Goal: Task Accomplishment & Management: Manage account settings

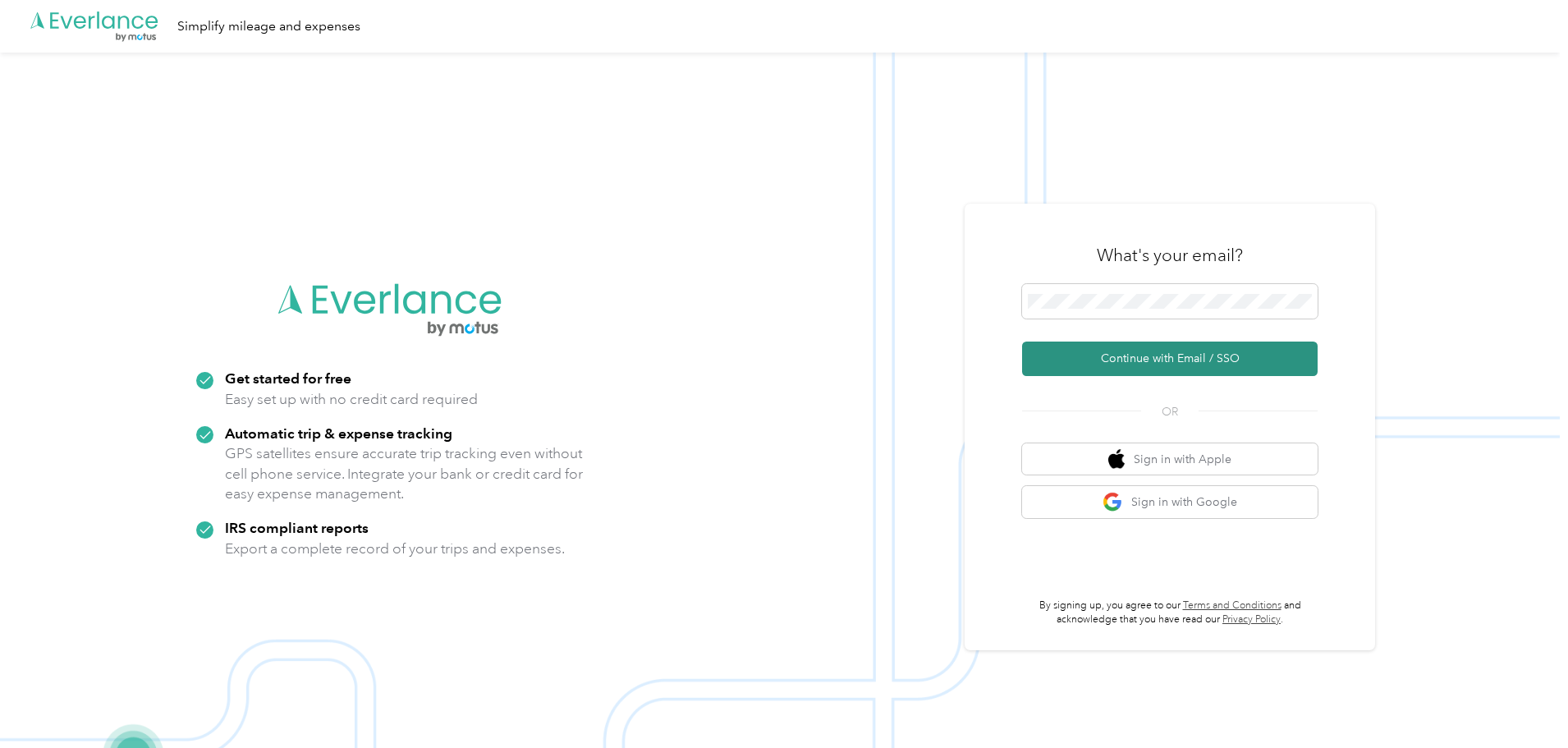
click at [1155, 350] on button "Continue with Email / SSO" at bounding box center [1170, 359] width 296 height 34
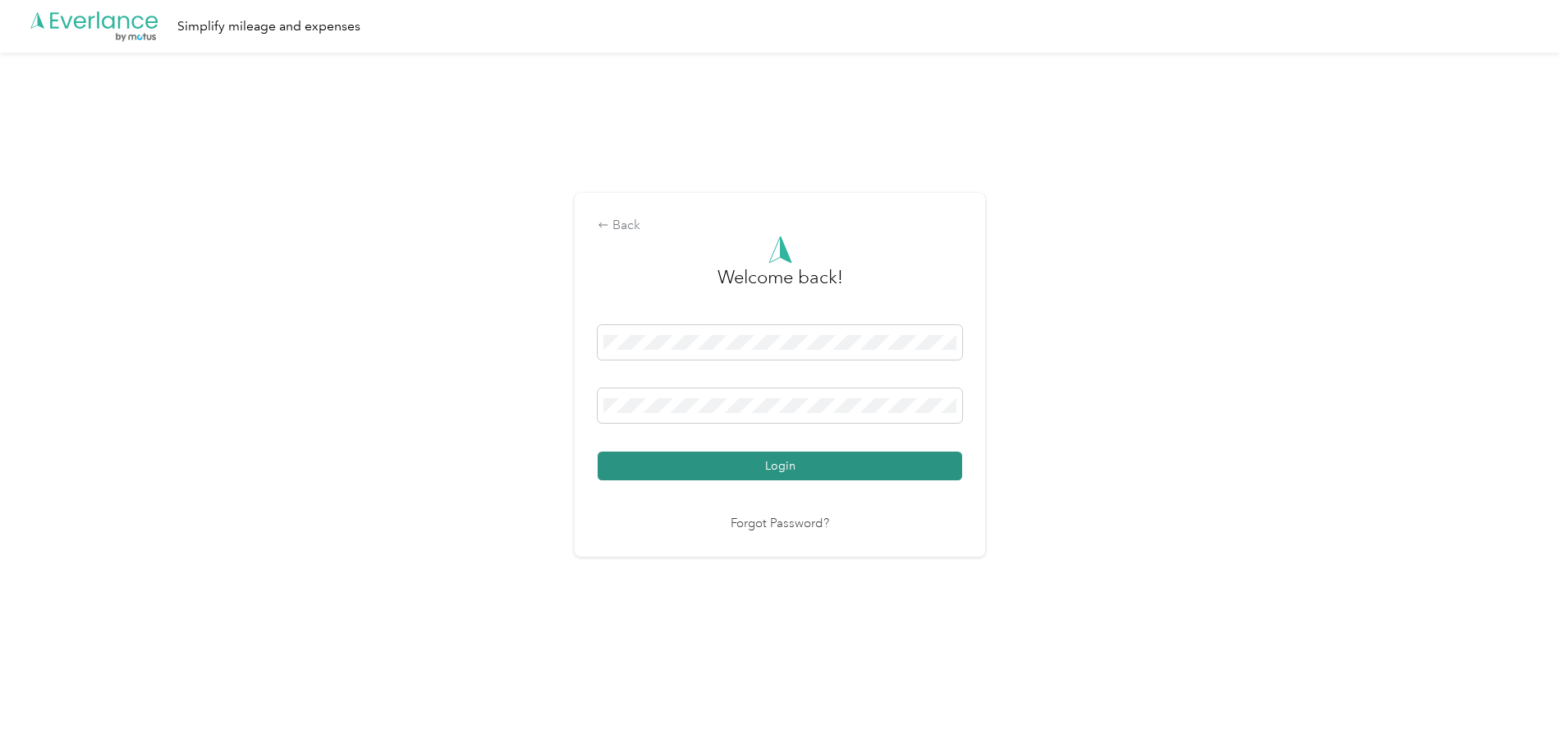
click at [694, 470] on button "Login" at bounding box center [779, 465] width 364 height 29
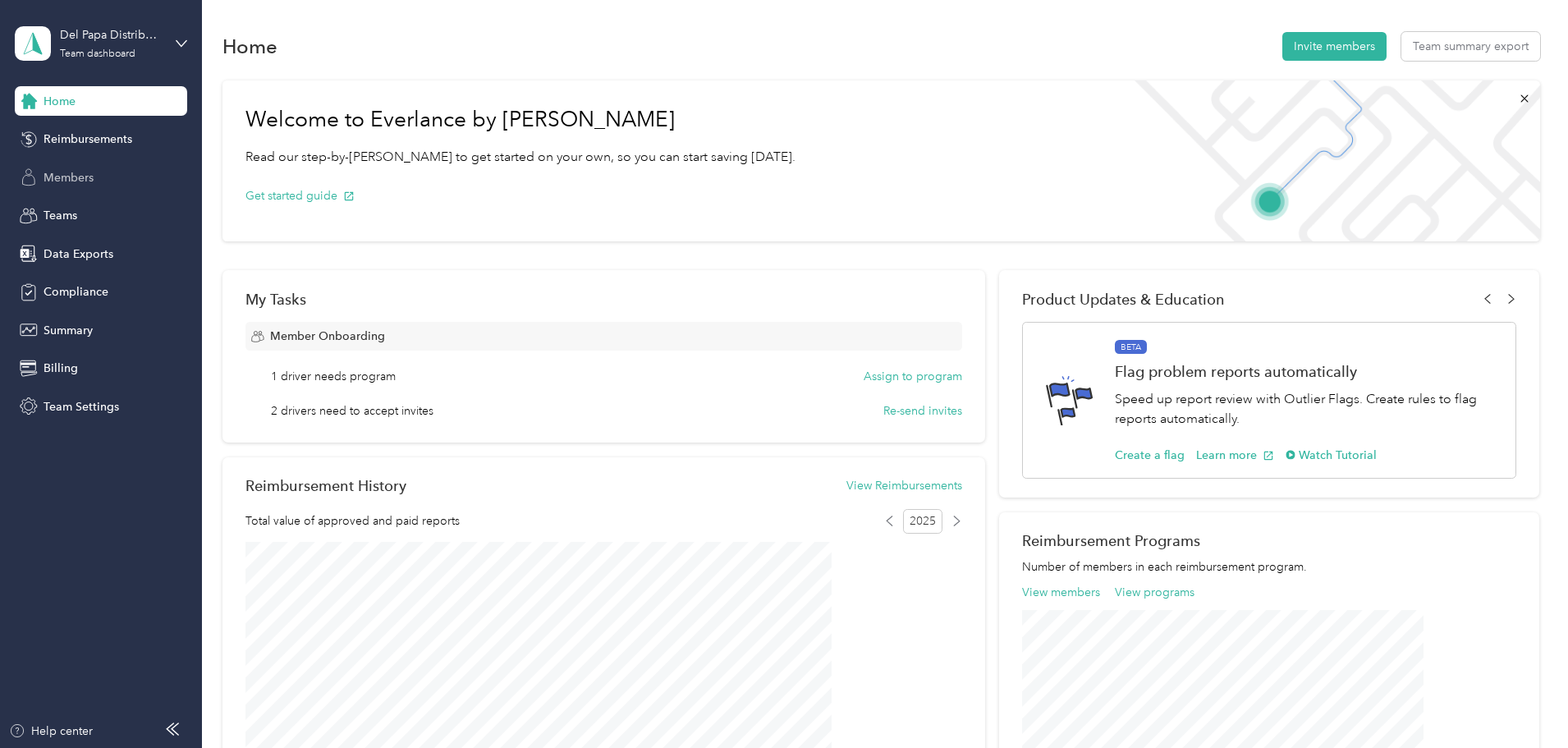
click at [70, 177] on span "Members" at bounding box center [69, 177] width 50 height 18
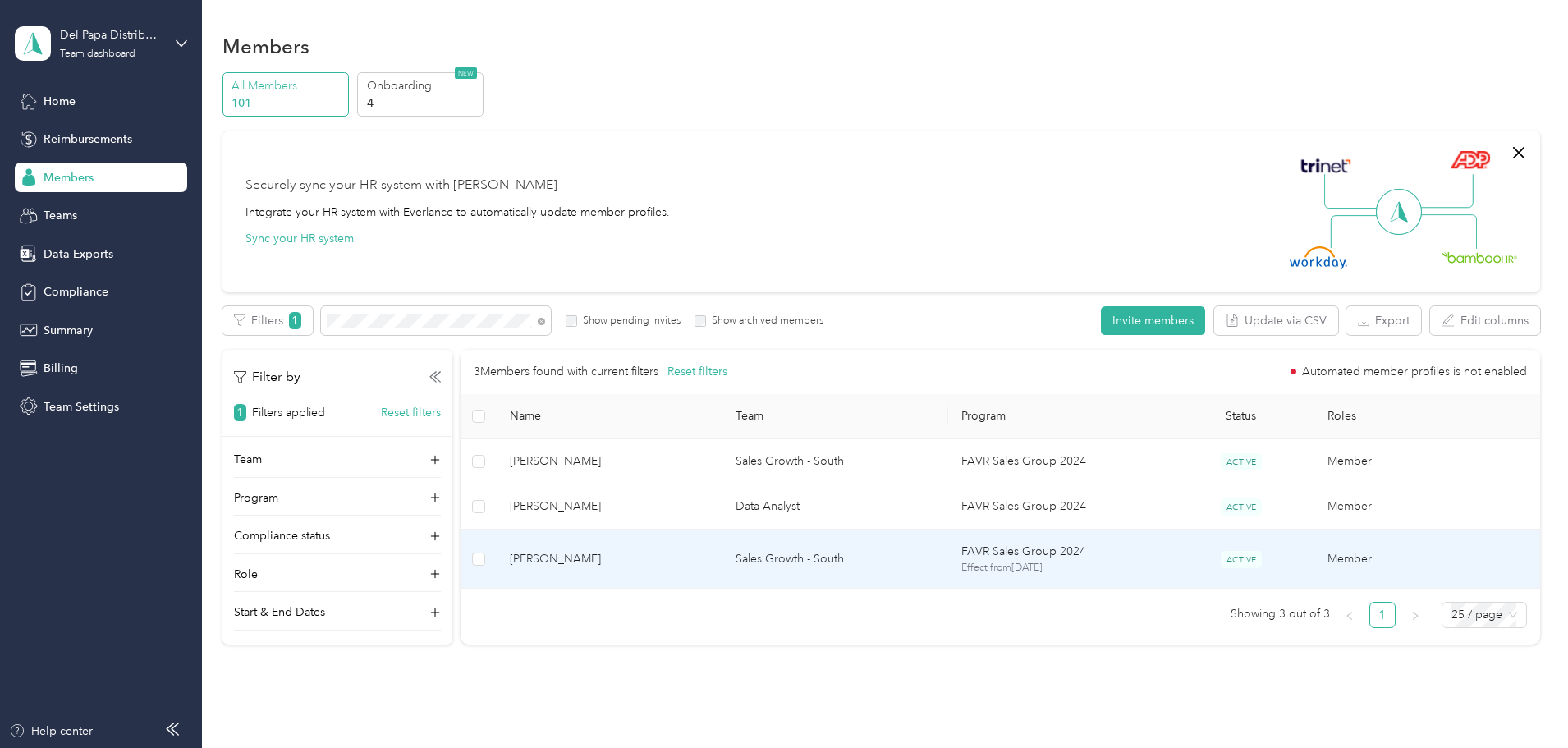
click at [650, 558] on span "[PERSON_NAME]" at bounding box center [609, 559] width 199 height 18
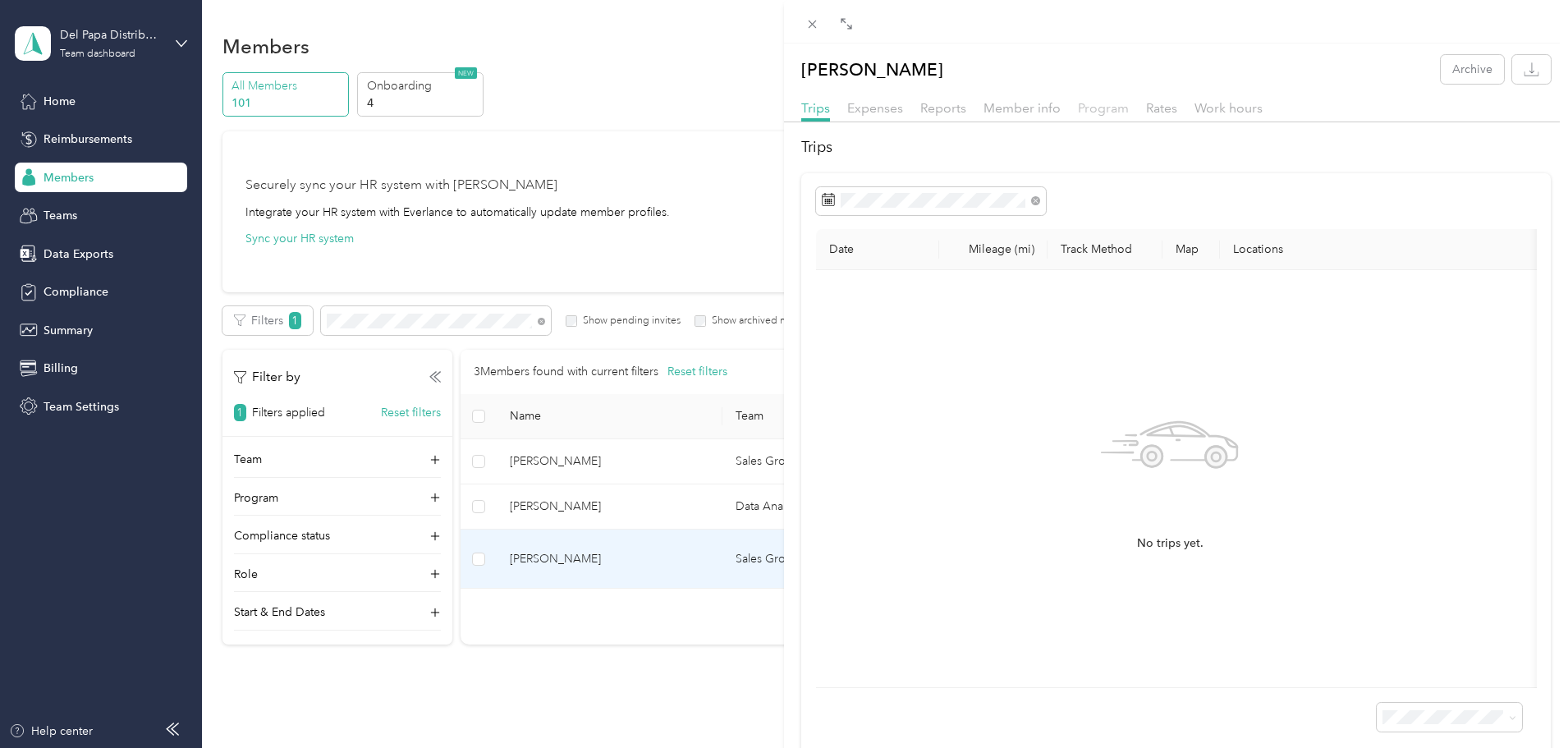
click at [1084, 108] on span "Program" at bounding box center [1103, 108] width 51 height 16
click at [1033, 103] on span "Member info" at bounding box center [1021, 108] width 77 height 16
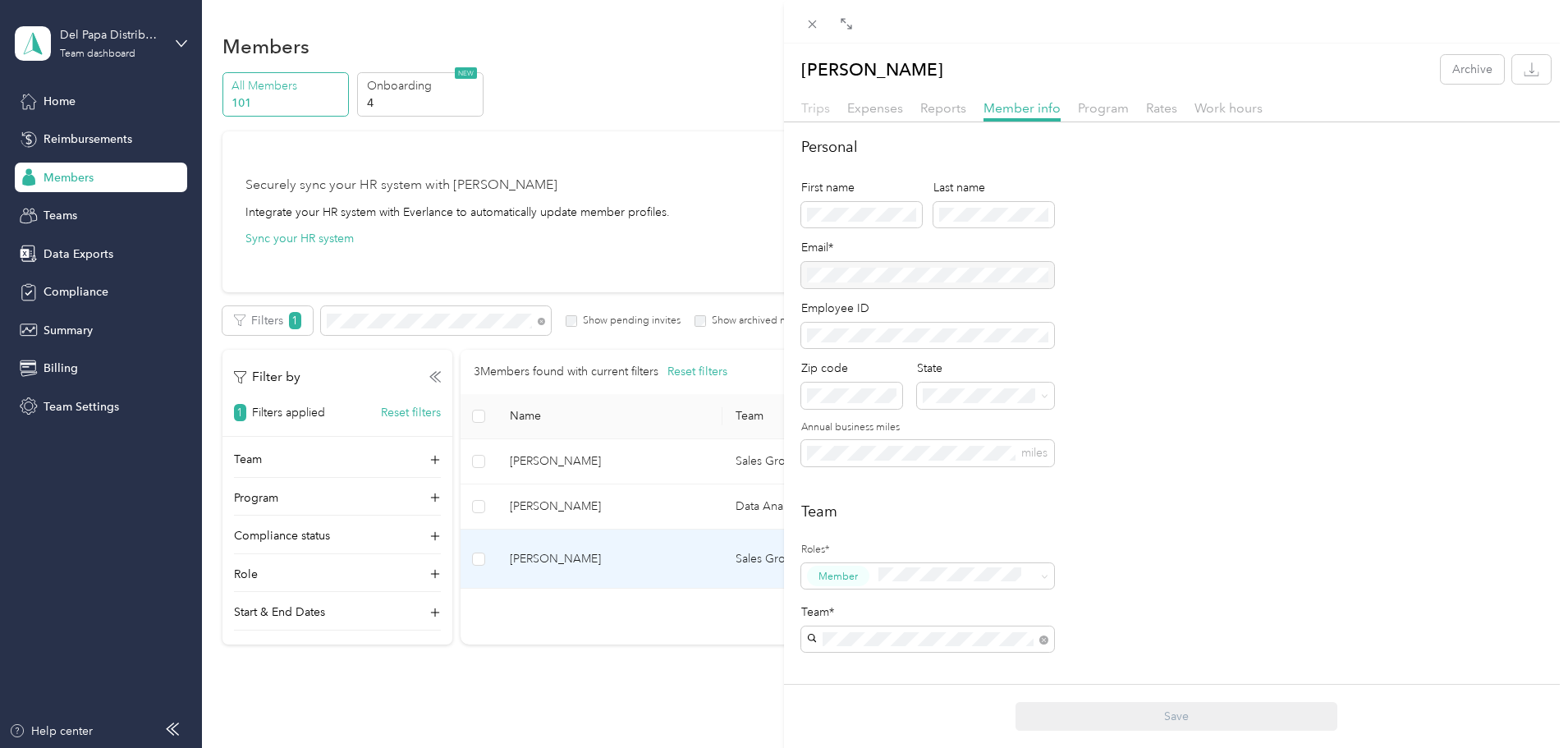
click at [810, 112] on span "Trips" at bounding box center [816, 108] width 29 height 16
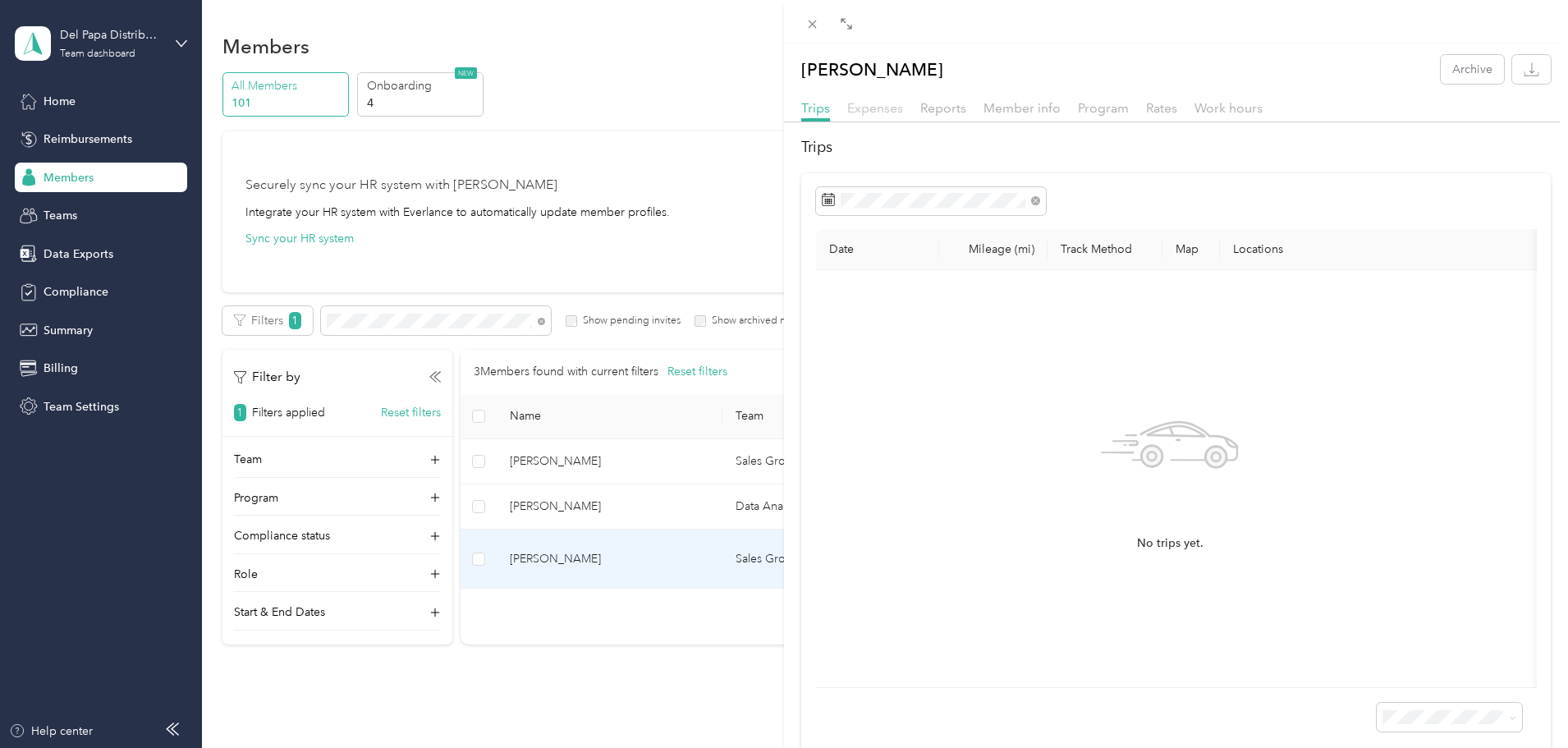
click at [876, 108] on span "Expenses" at bounding box center [875, 108] width 56 height 16
click at [958, 114] on span "Reports" at bounding box center [943, 108] width 46 height 16
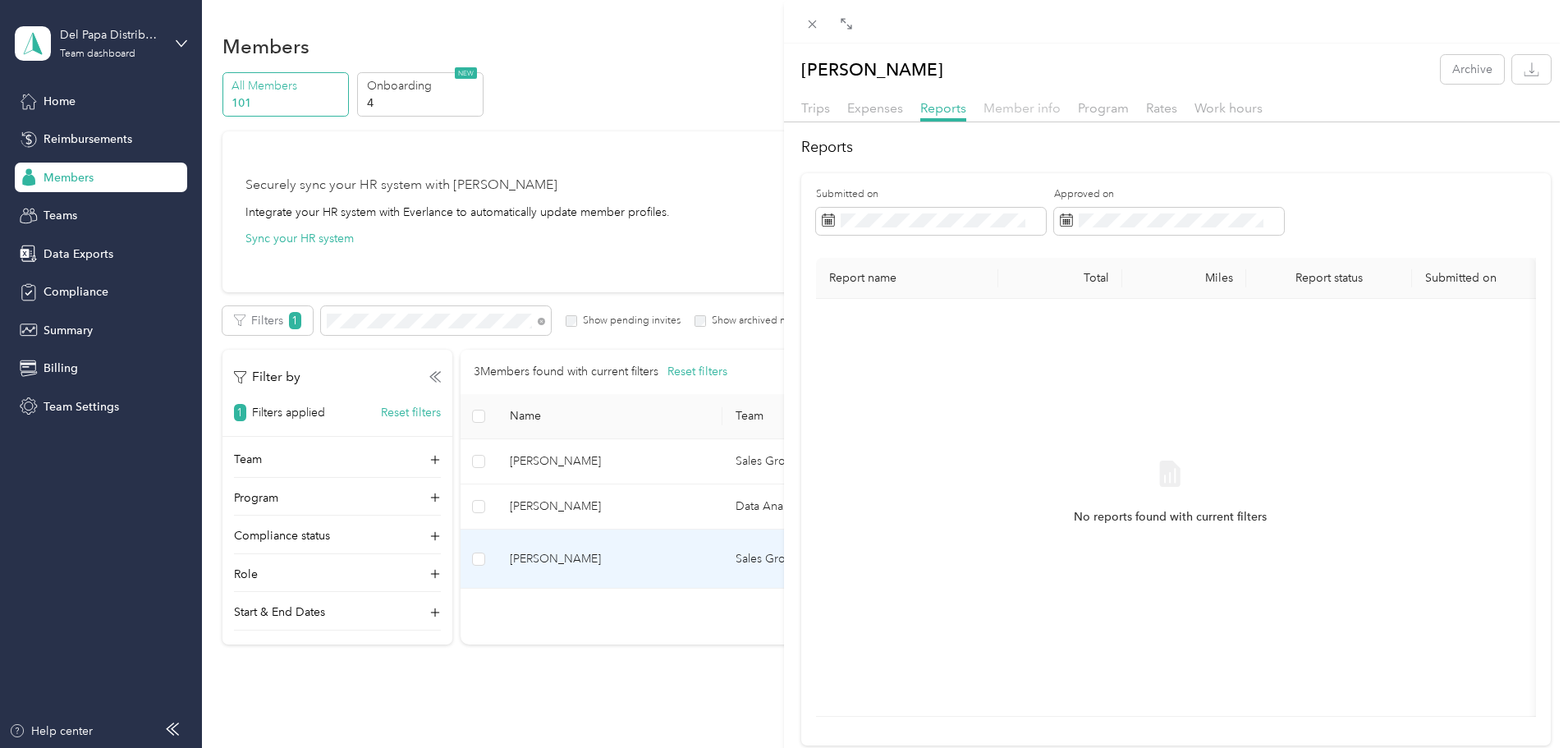
click at [1019, 104] on span "Member info" at bounding box center [1021, 108] width 77 height 16
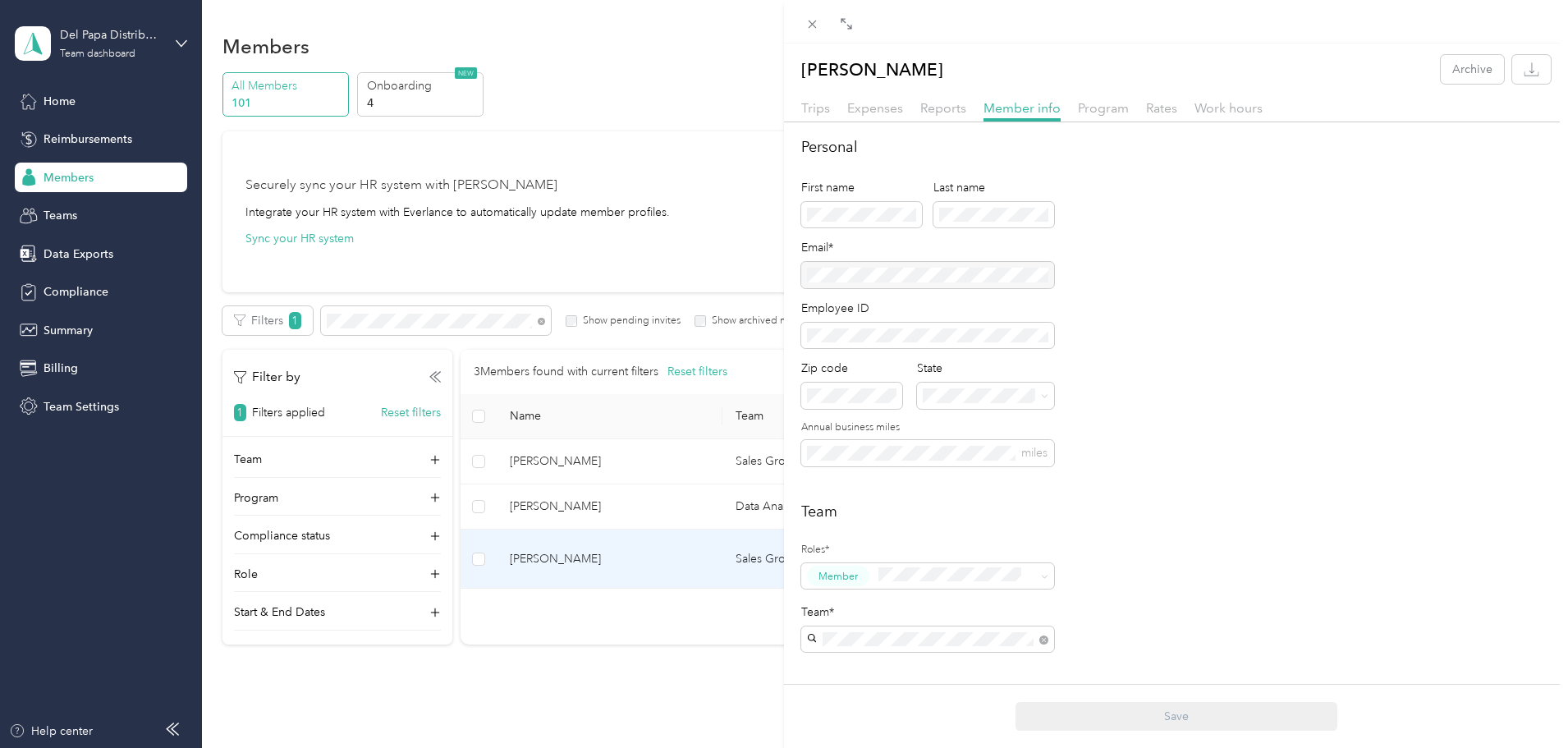
click at [1251, 420] on div "Personal First name Last name Email* Employee ID Zip code State Annual business…" at bounding box center [1176, 311] width 750 height 349
